Goal: Task Accomplishment & Management: Manage account settings

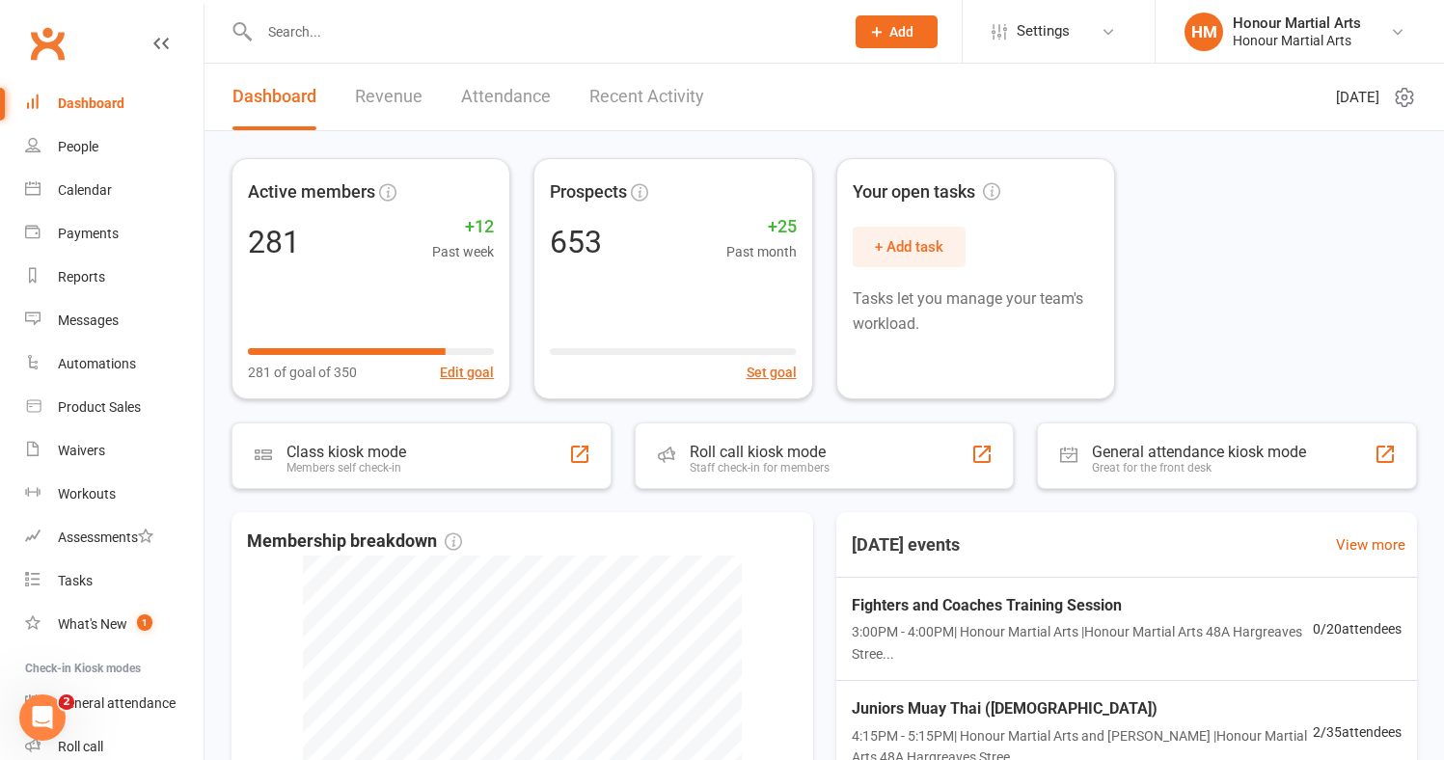
click at [353, 28] on input "text" at bounding box center [542, 31] width 577 height 27
paste input "Munir Azme"
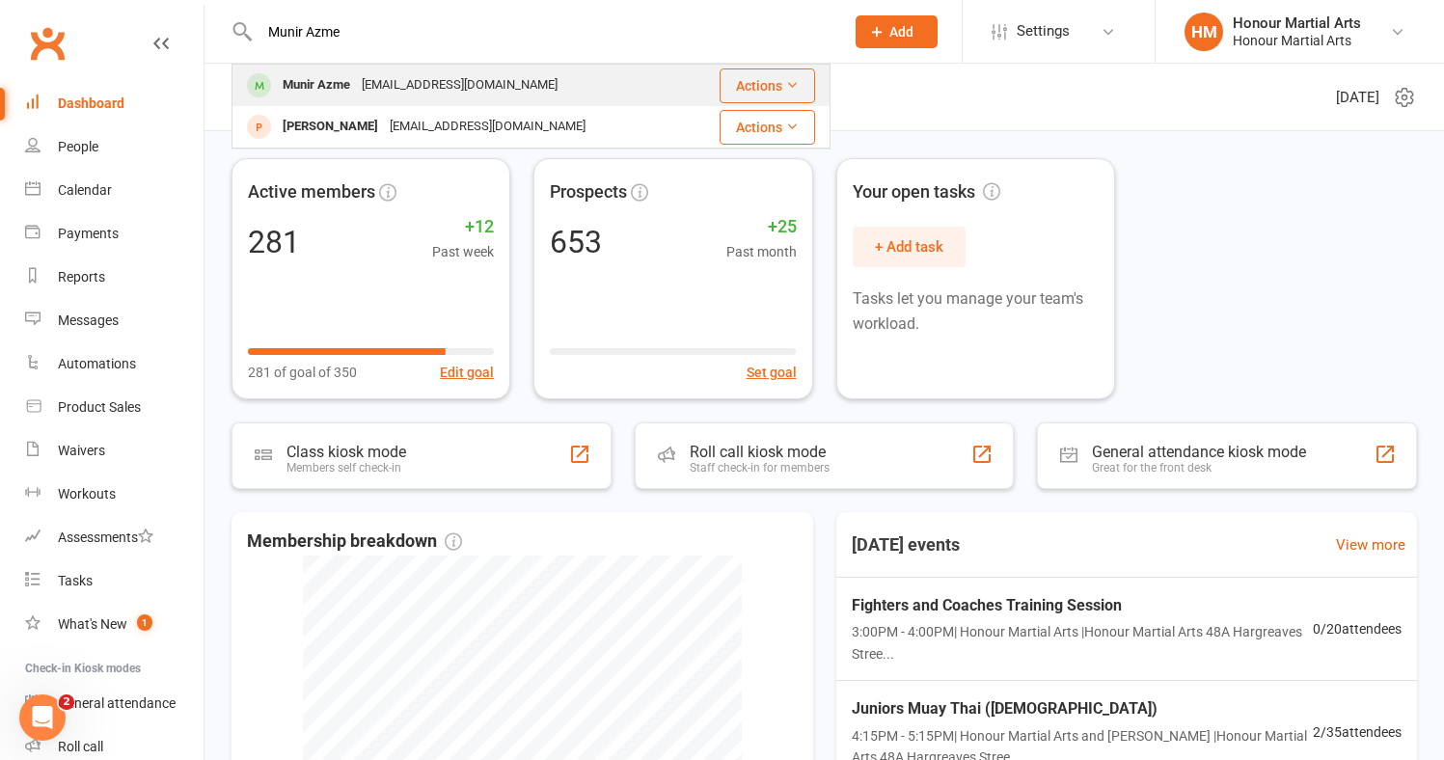
type input "Munir Azme"
click at [352, 82] on div "Munir Azme" at bounding box center [316, 85] width 79 height 28
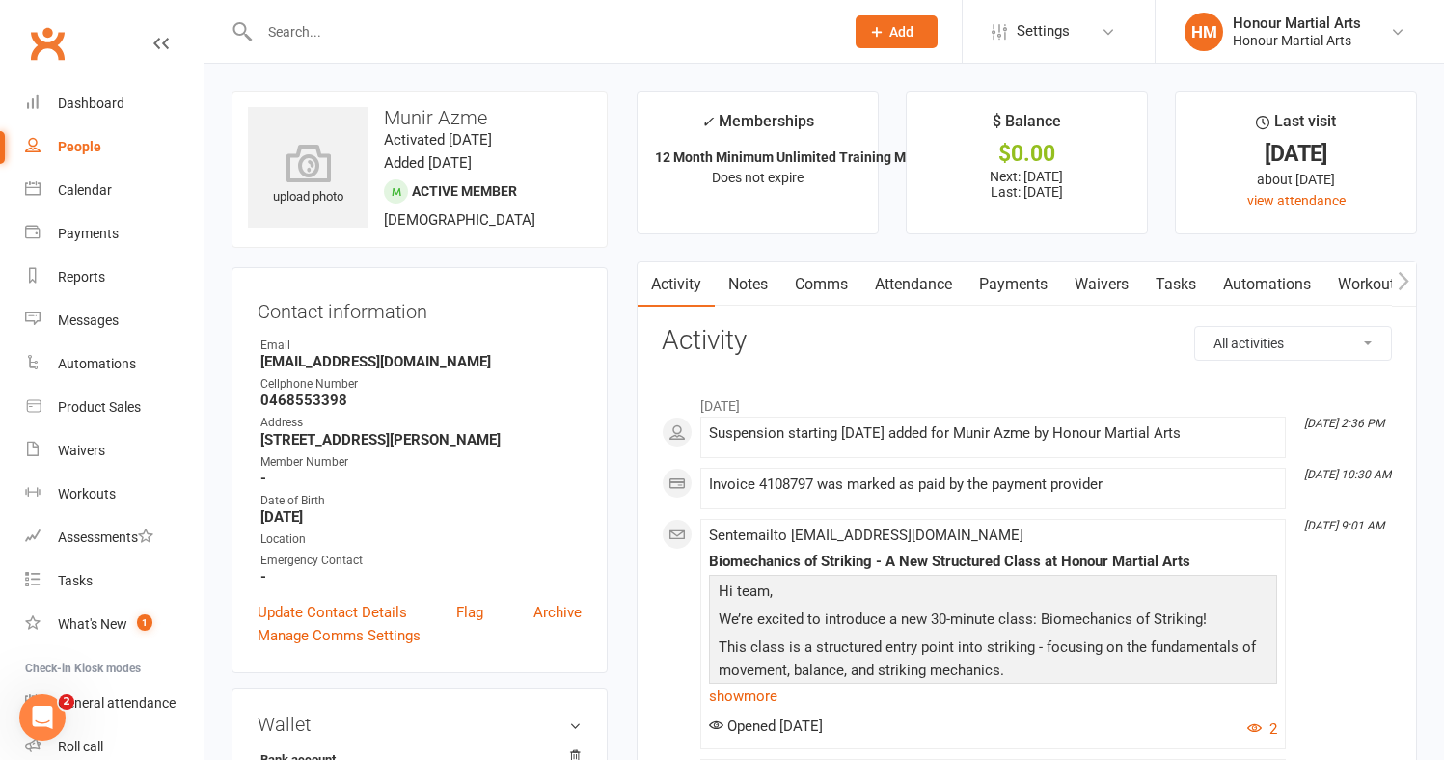
click at [1007, 271] on link "Payments" at bounding box center [1014, 284] width 96 height 44
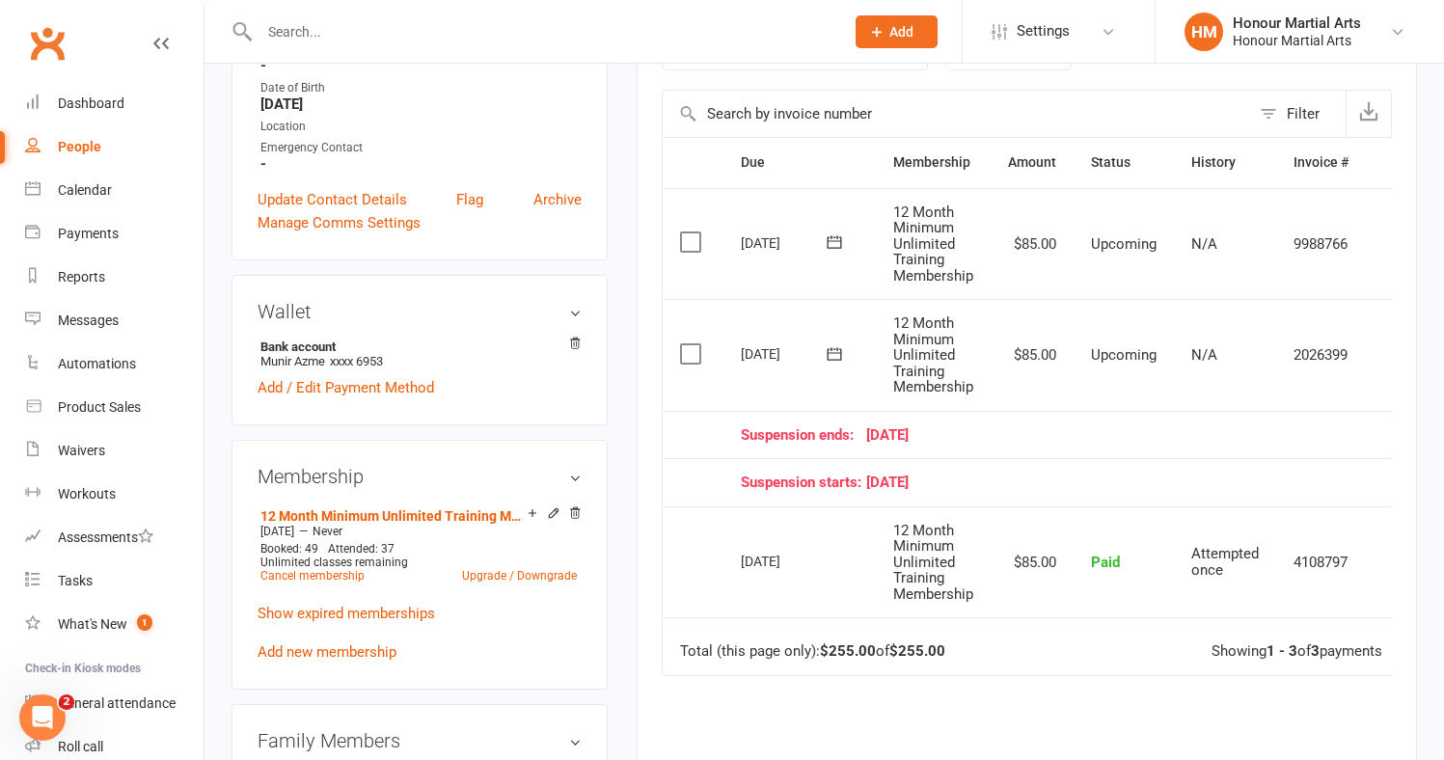
scroll to position [417, 0]
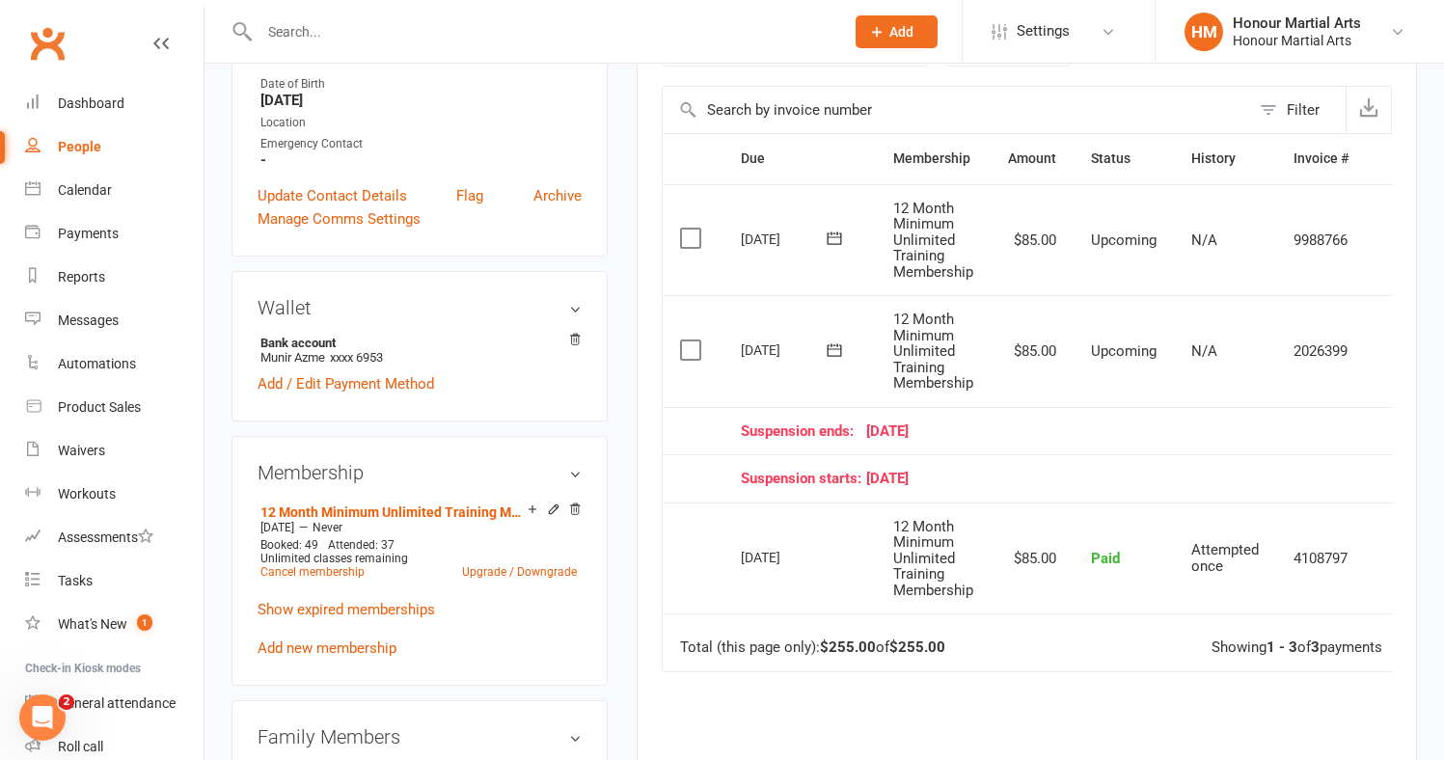
drag, startPoint x: 1265, startPoint y: 440, endPoint x: 929, endPoint y: 481, distance: 338.3
click at [929, 481] on table "Due Contact Membership Amount Status History Invoice # Select this [DATE] Munir…" at bounding box center [1043, 402] width 763 height 538
click at [928, 725] on div "Due Contact Membership Amount Status History Invoice # Select this [DATE] Munir…" at bounding box center [1027, 526] width 730 height 787
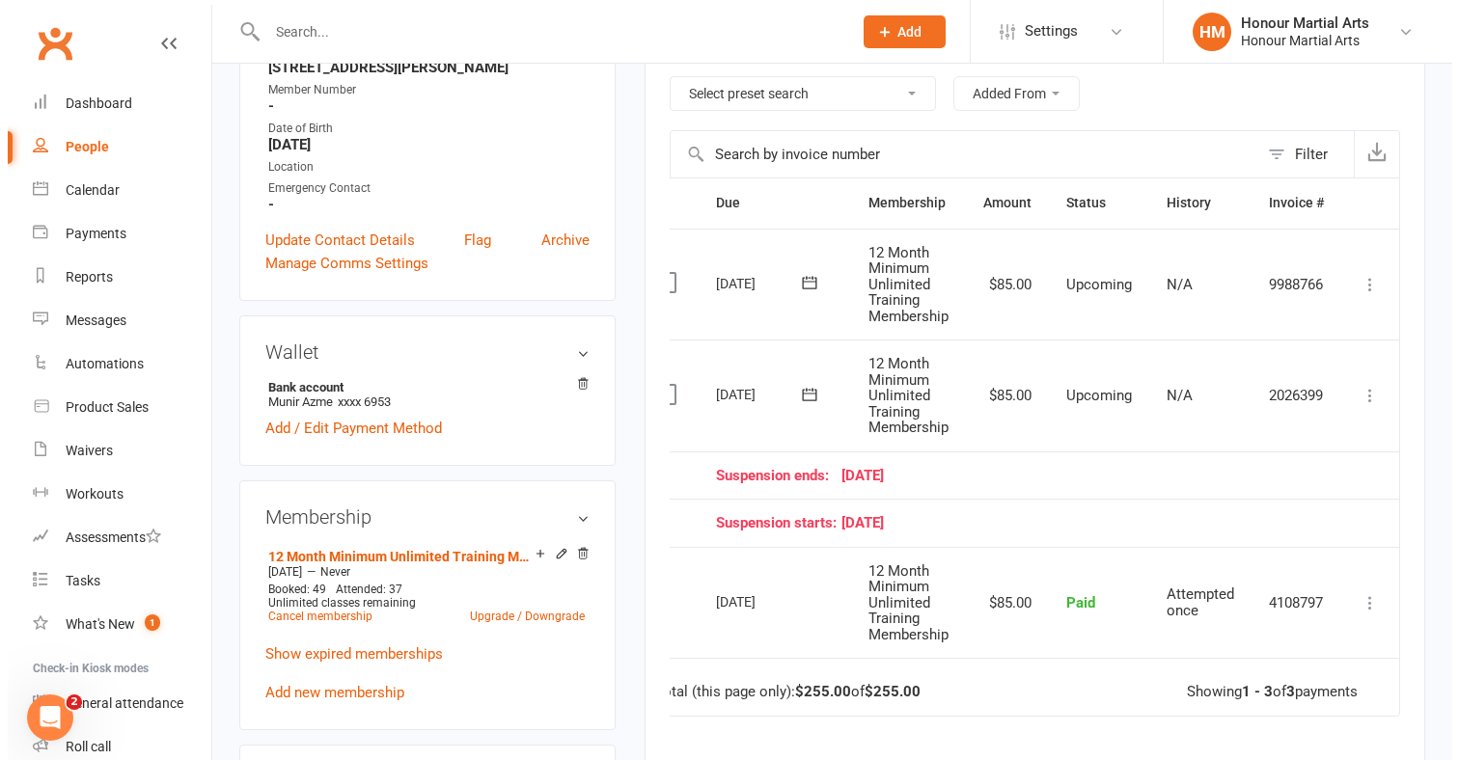
scroll to position [0, 36]
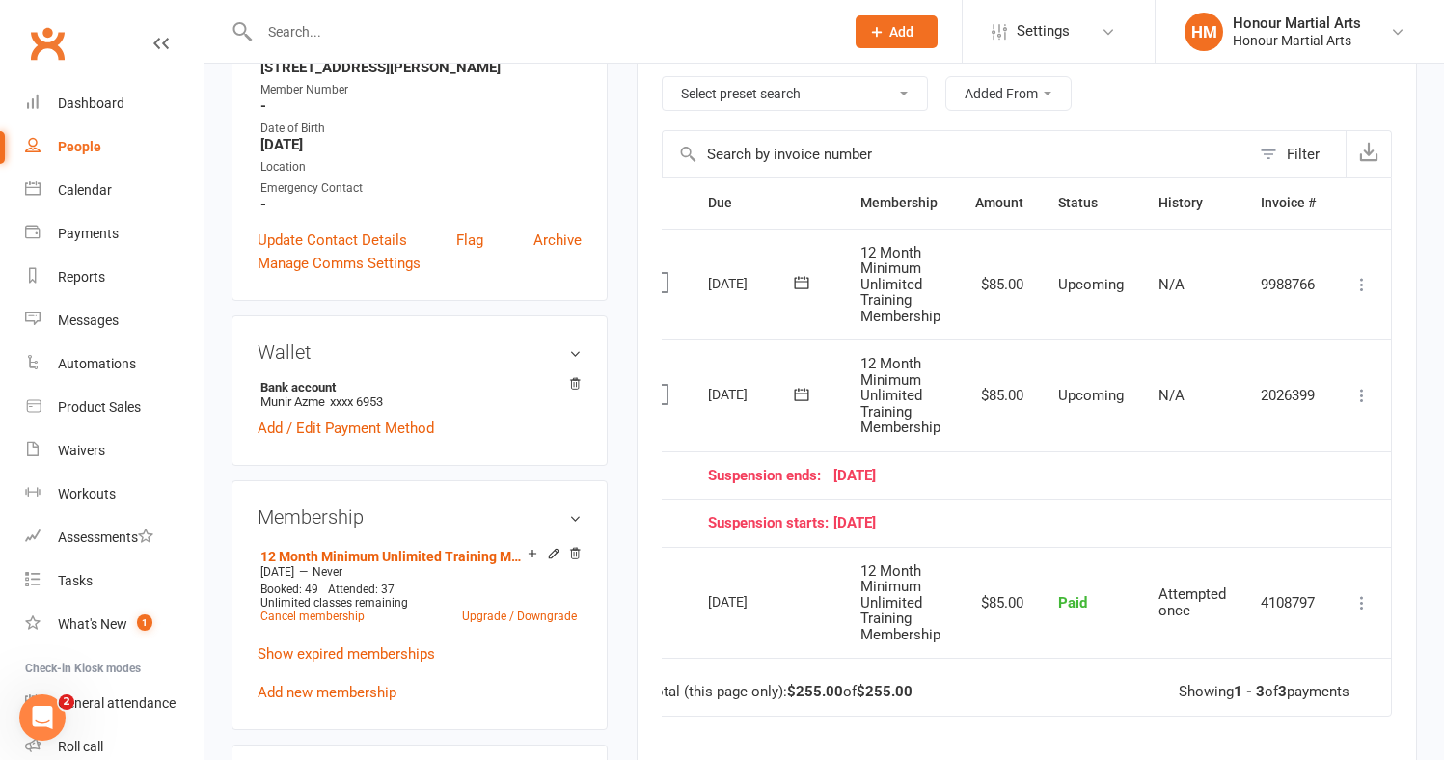
click at [1364, 376] on td "Mark as Paid (Cash) [PERSON_NAME] as Paid (POS) Mark as Paid (Other) Skip Chang…" at bounding box center [1362, 396] width 58 height 112
click at [1363, 389] on icon at bounding box center [1362, 395] width 19 height 19
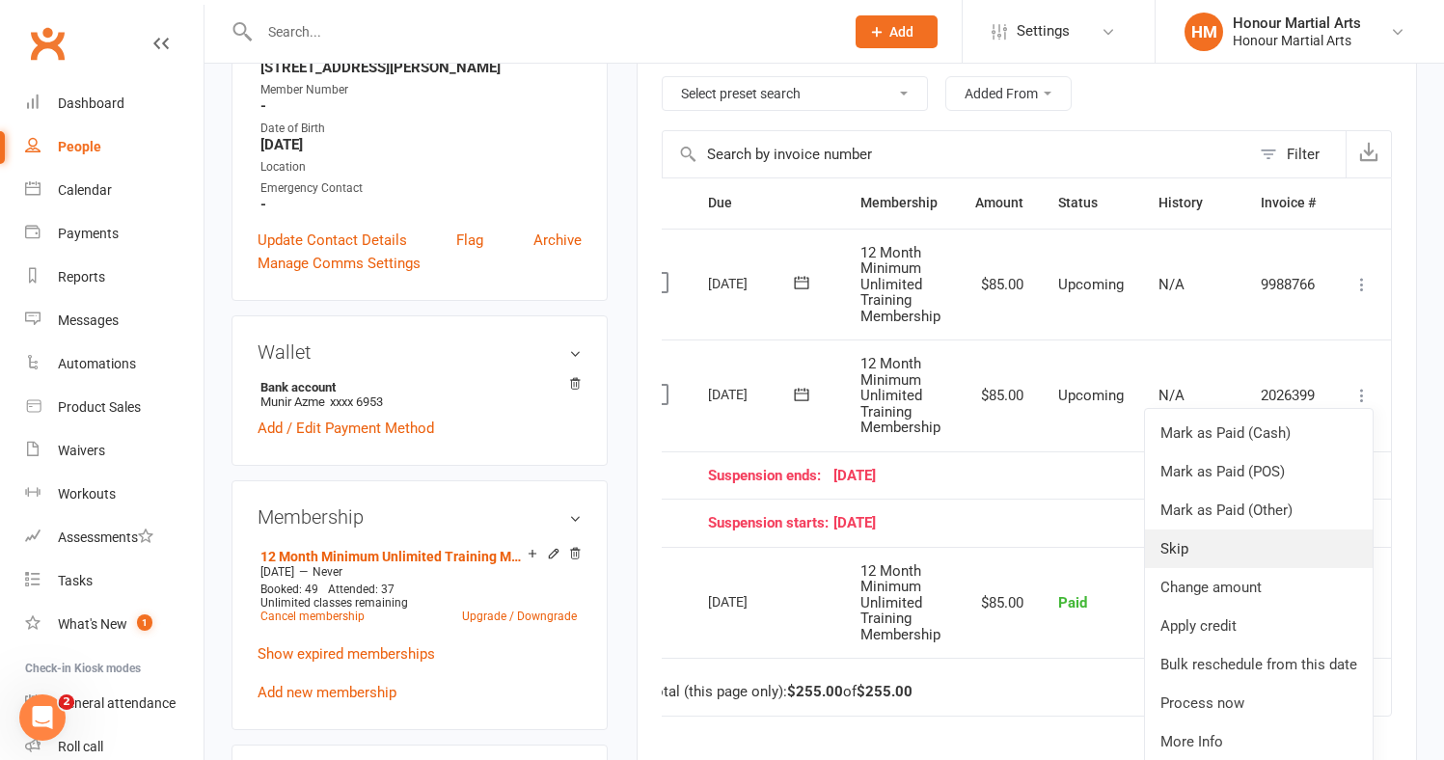
click at [1277, 554] on link "Skip" at bounding box center [1259, 549] width 228 height 39
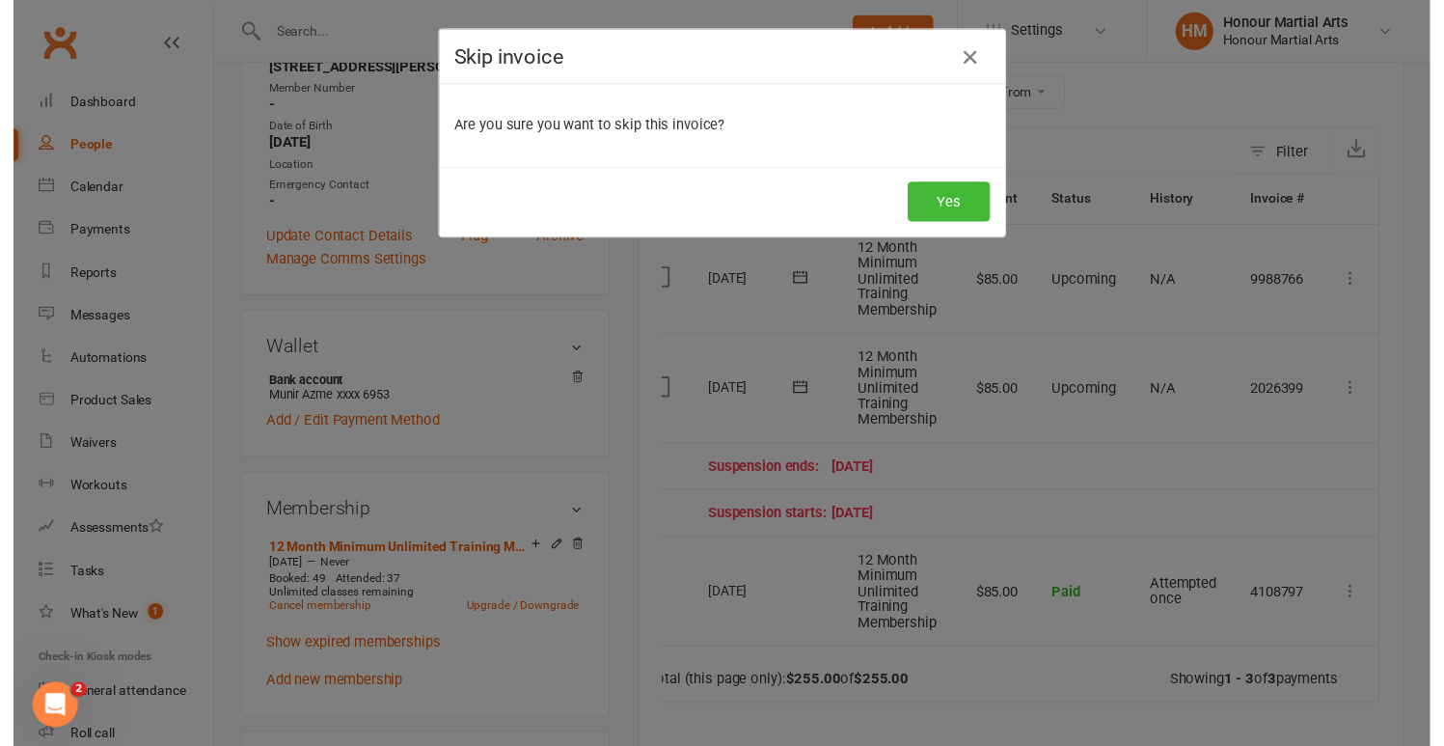
scroll to position [0, 26]
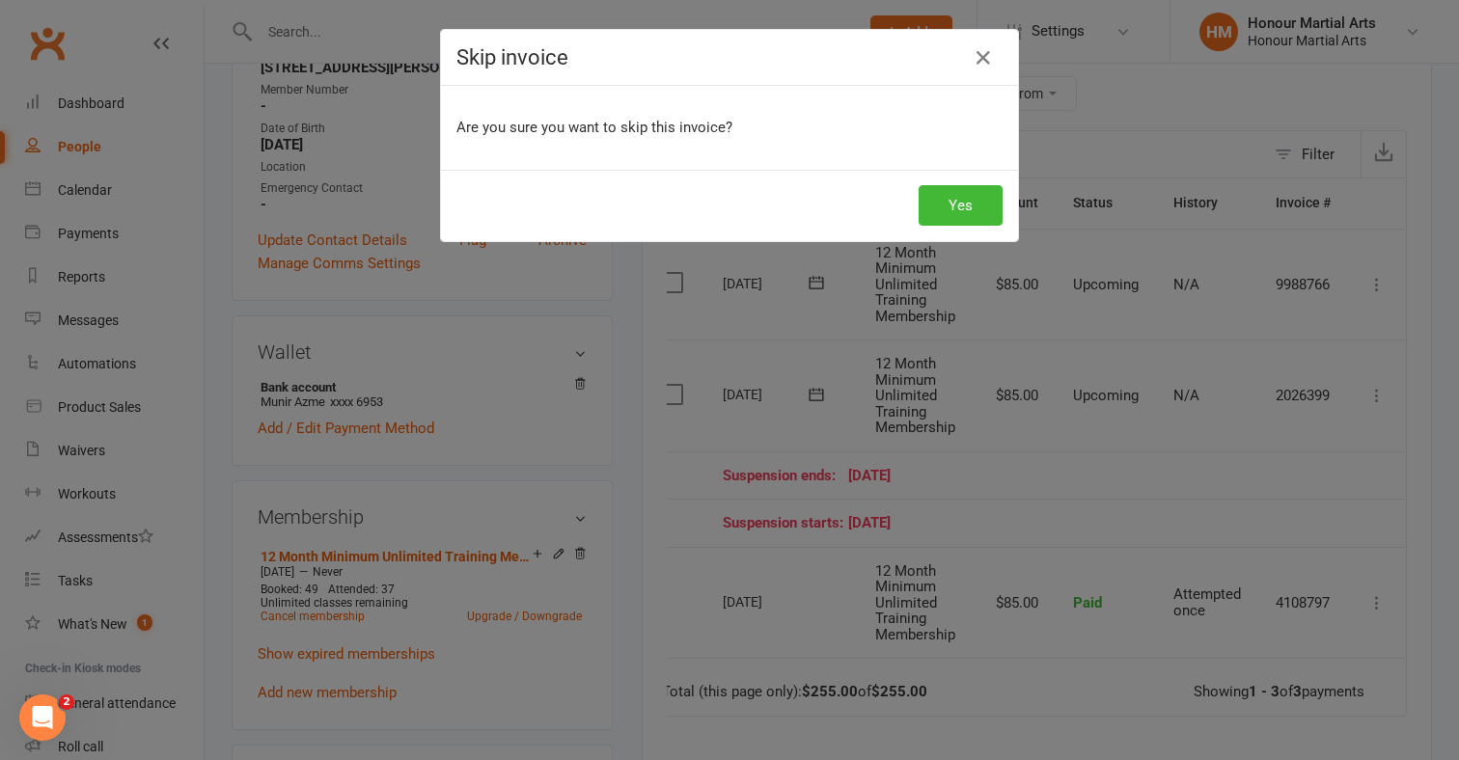
click at [993, 212] on button "Yes" at bounding box center [960, 205] width 84 height 41
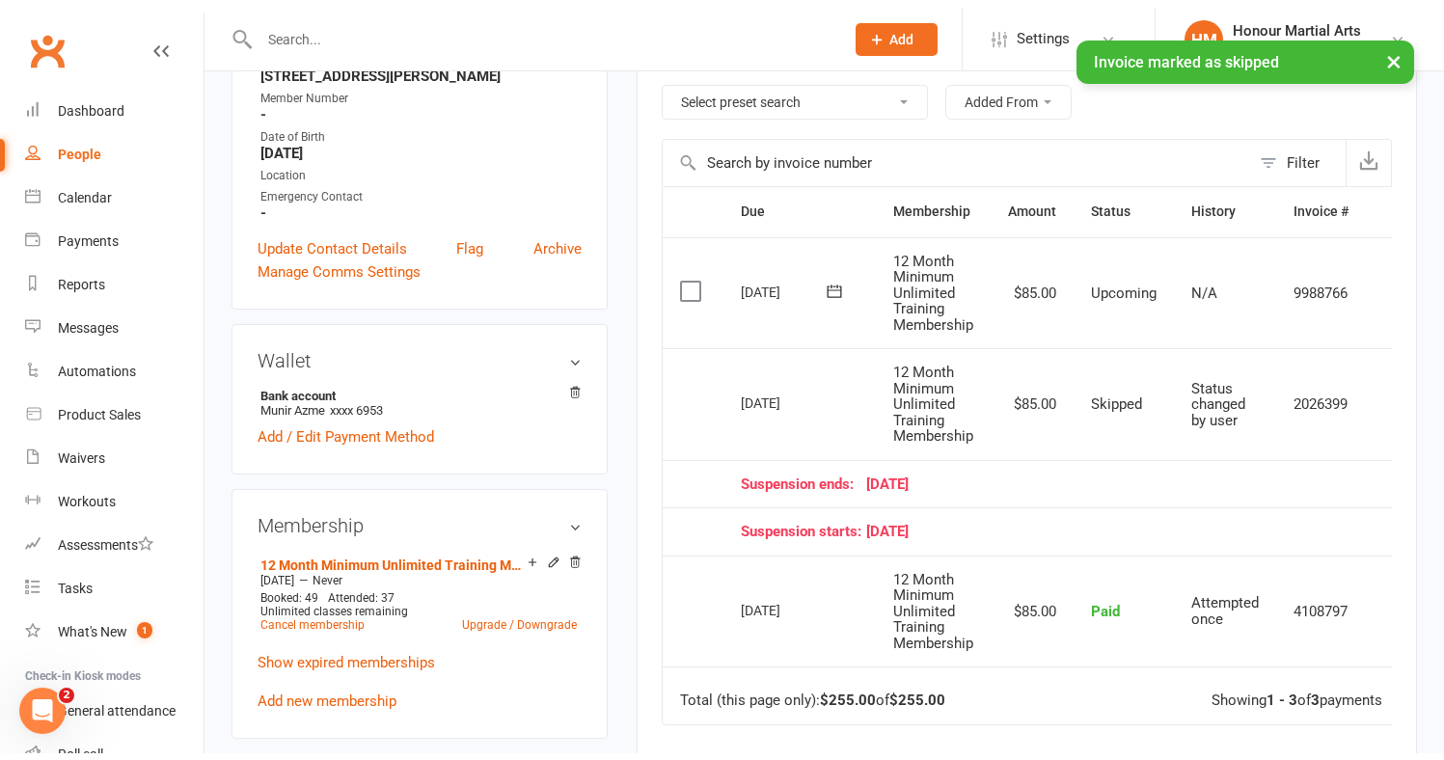
scroll to position [0, 0]
